Goal: Task Accomplishment & Management: Complete application form

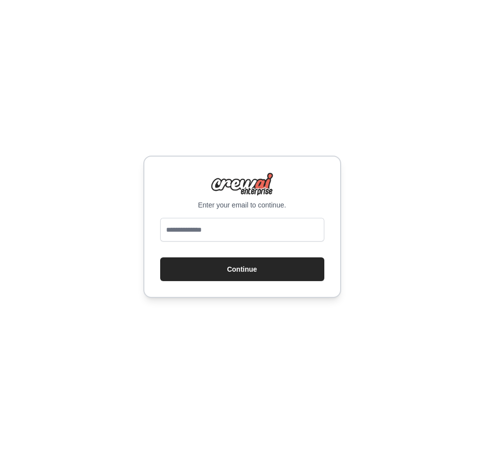
type input "**********"
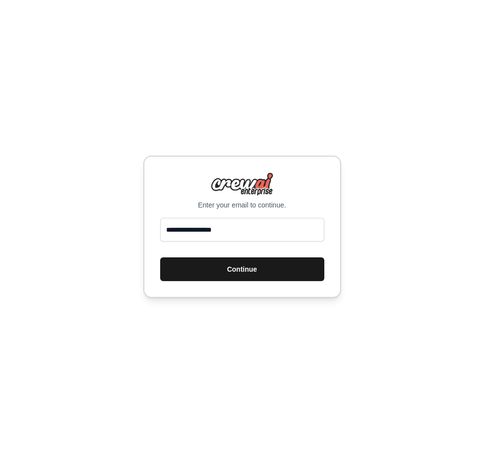
click at [247, 268] on button "Continue" at bounding box center [242, 269] width 164 height 24
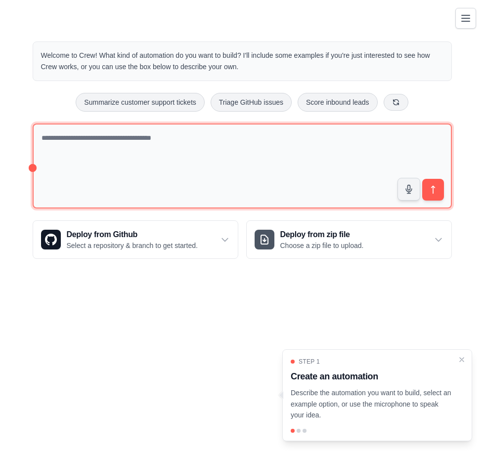
click at [138, 151] on textarea at bounding box center [242, 166] width 419 height 85
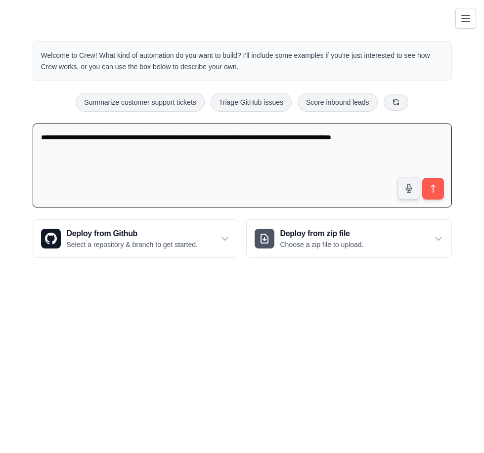
type textarea "**********"
